Goal: Task Accomplishment & Management: Complete application form

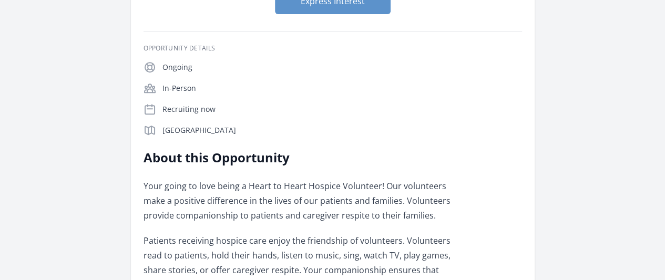
scroll to position [181, 0]
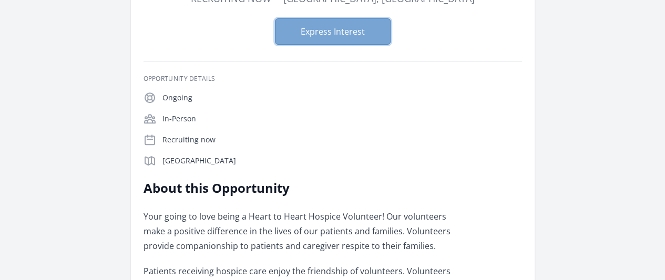
click at [342, 18] on button "Express Interest" at bounding box center [333, 31] width 116 height 26
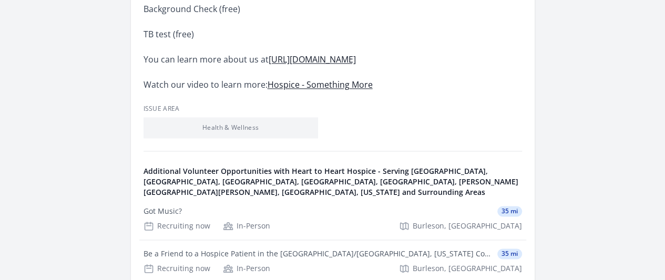
scroll to position [709, 0]
click at [0, 0] on div "In-Person" at bounding box center [0, 0] width 0 height 0
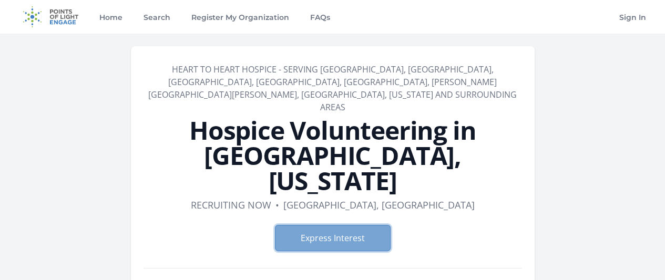
click at [334, 225] on button "Express Interest" at bounding box center [333, 238] width 116 height 26
